Goal: Information Seeking & Learning: Learn about a topic

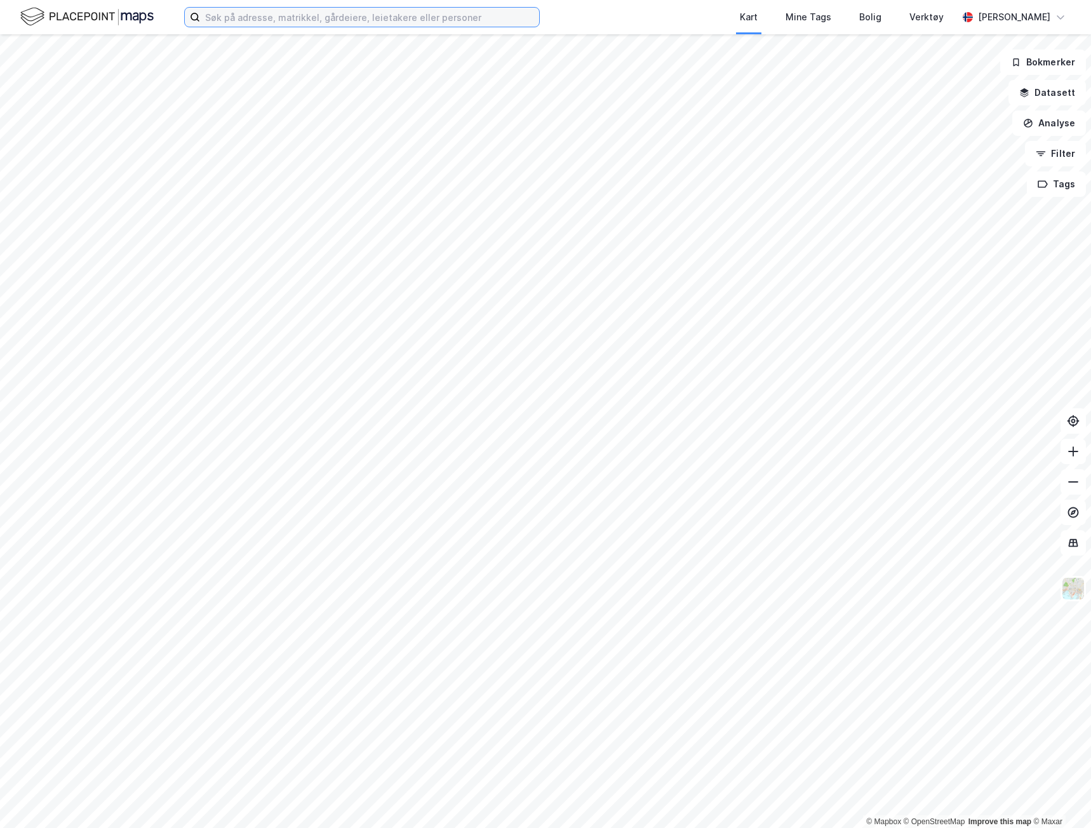
click at [286, 17] on input at bounding box center [369, 17] width 339 height 19
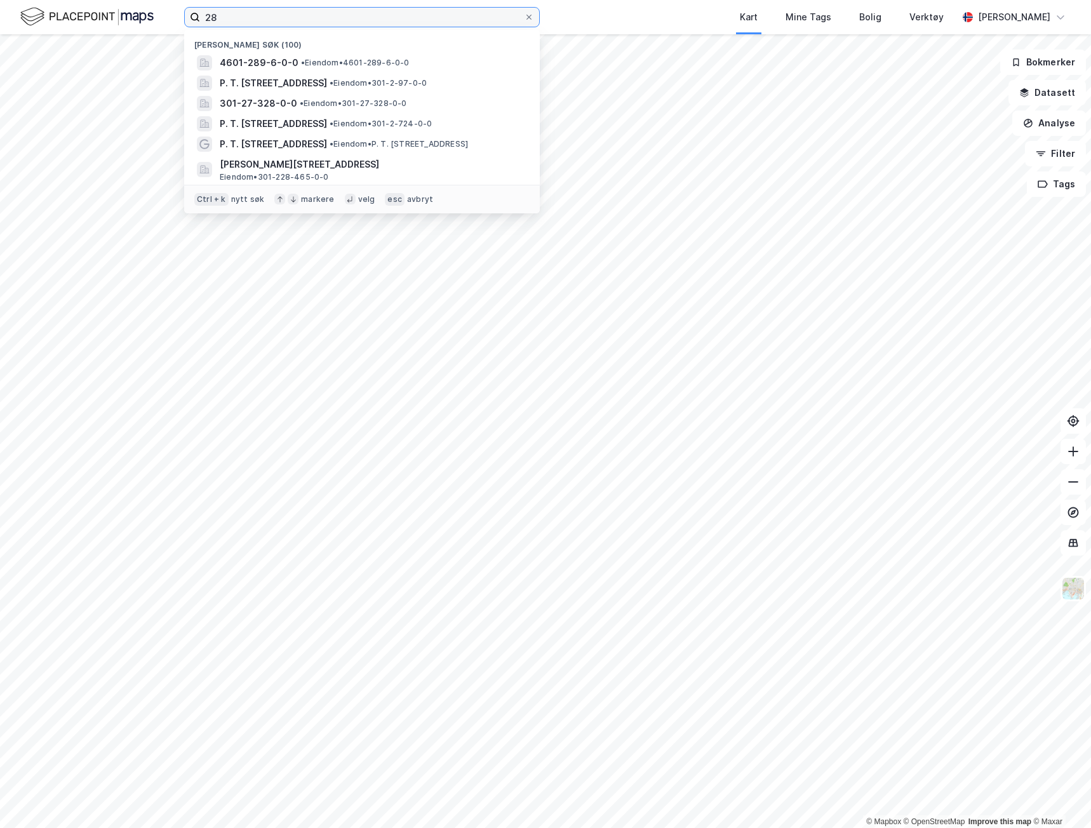
type input "2"
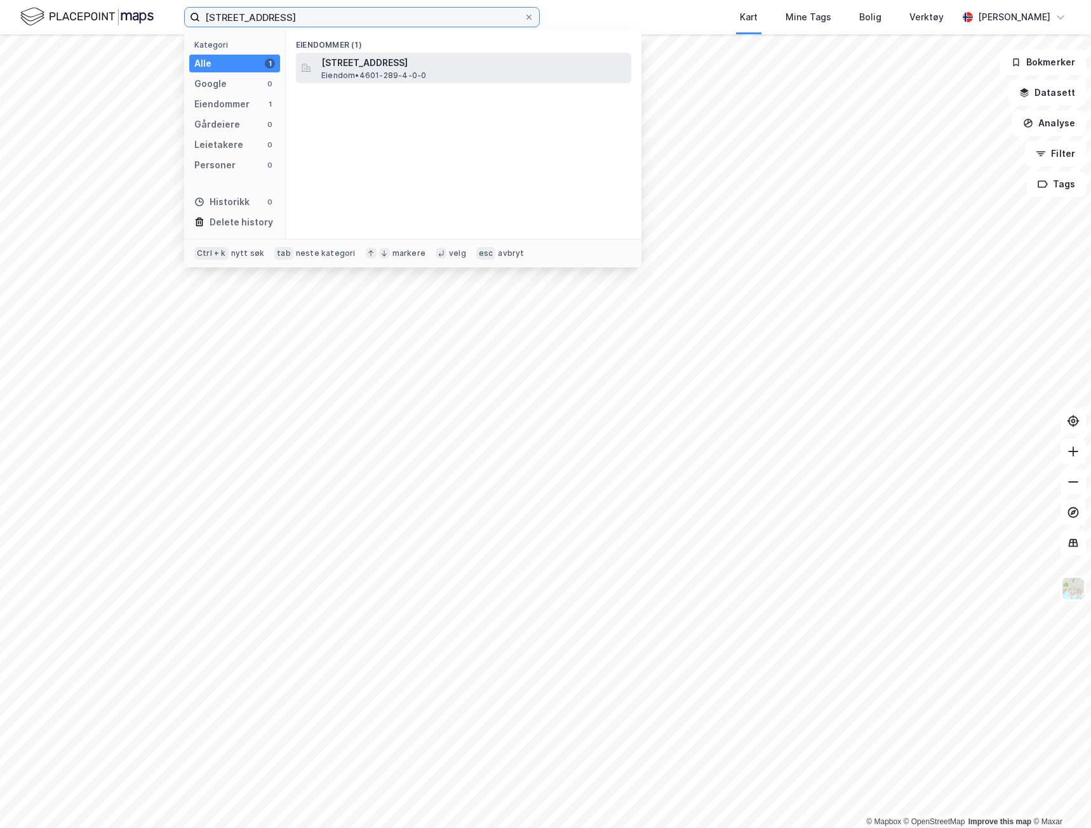
type input "[STREET_ADDRESS]"
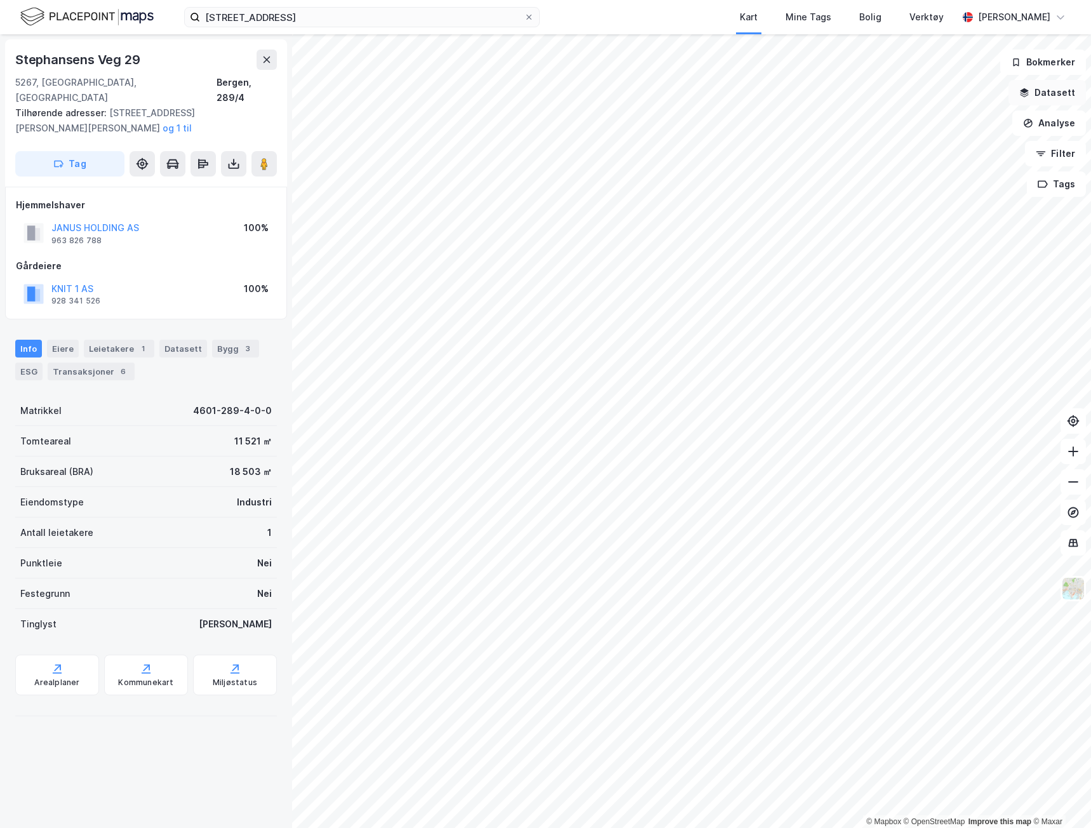
click at [1053, 91] on button "Datasett" at bounding box center [1046, 92] width 77 height 25
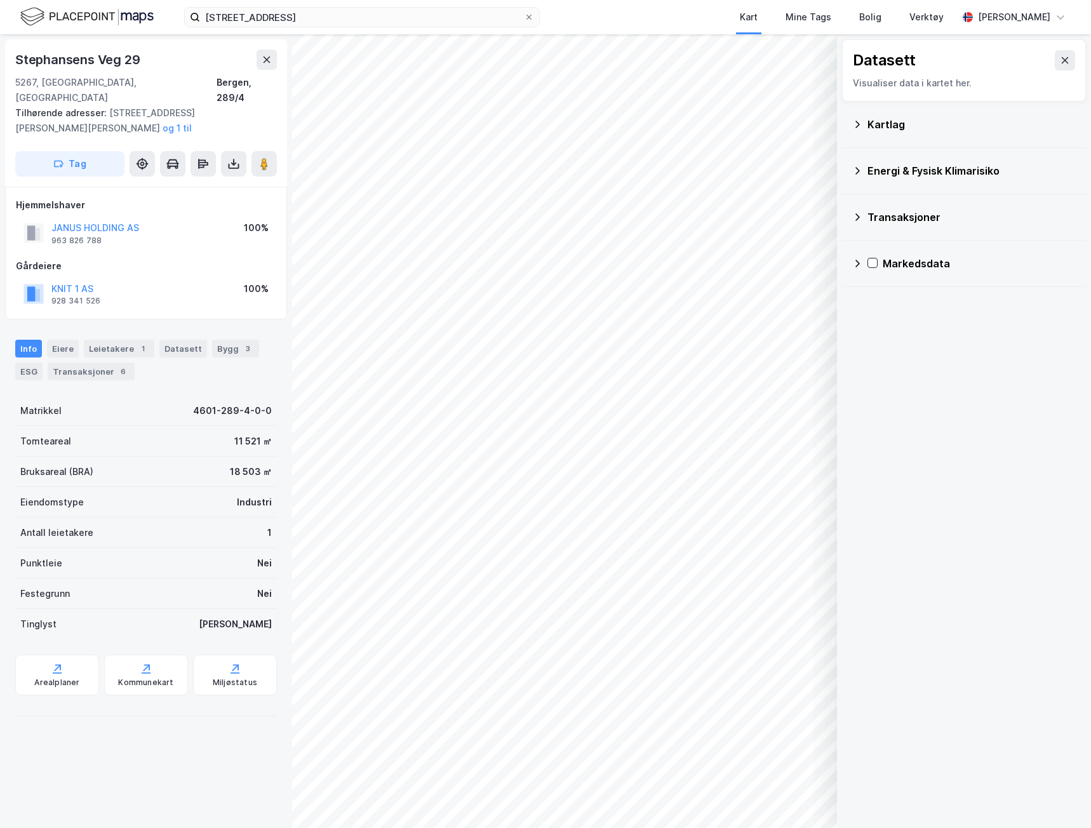
click at [867, 130] on div "Kartlag" at bounding box center [971, 124] width 208 height 15
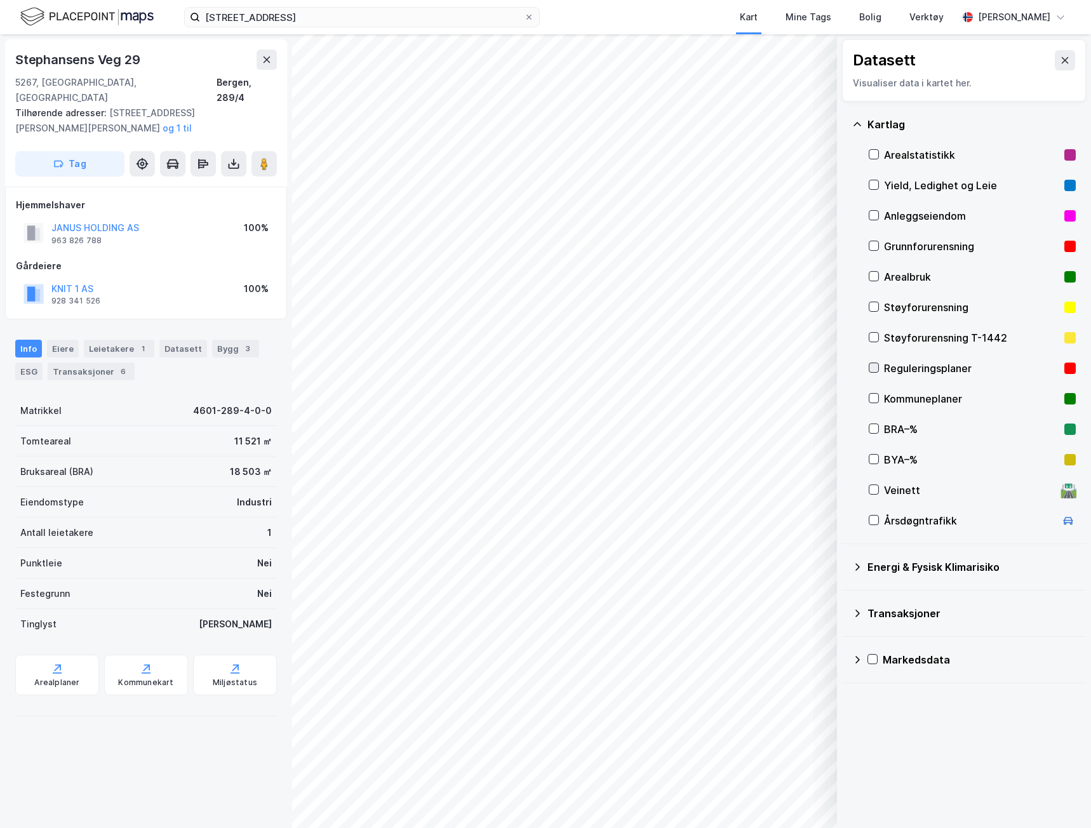
click at [876, 368] on icon at bounding box center [873, 367] width 9 height 9
click at [872, 366] on icon at bounding box center [873, 367] width 9 height 9
click at [877, 396] on icon at bounding box center [873, 398] width 7 height 4
